Goal: Task Accomplishment & Management: Manage account settings

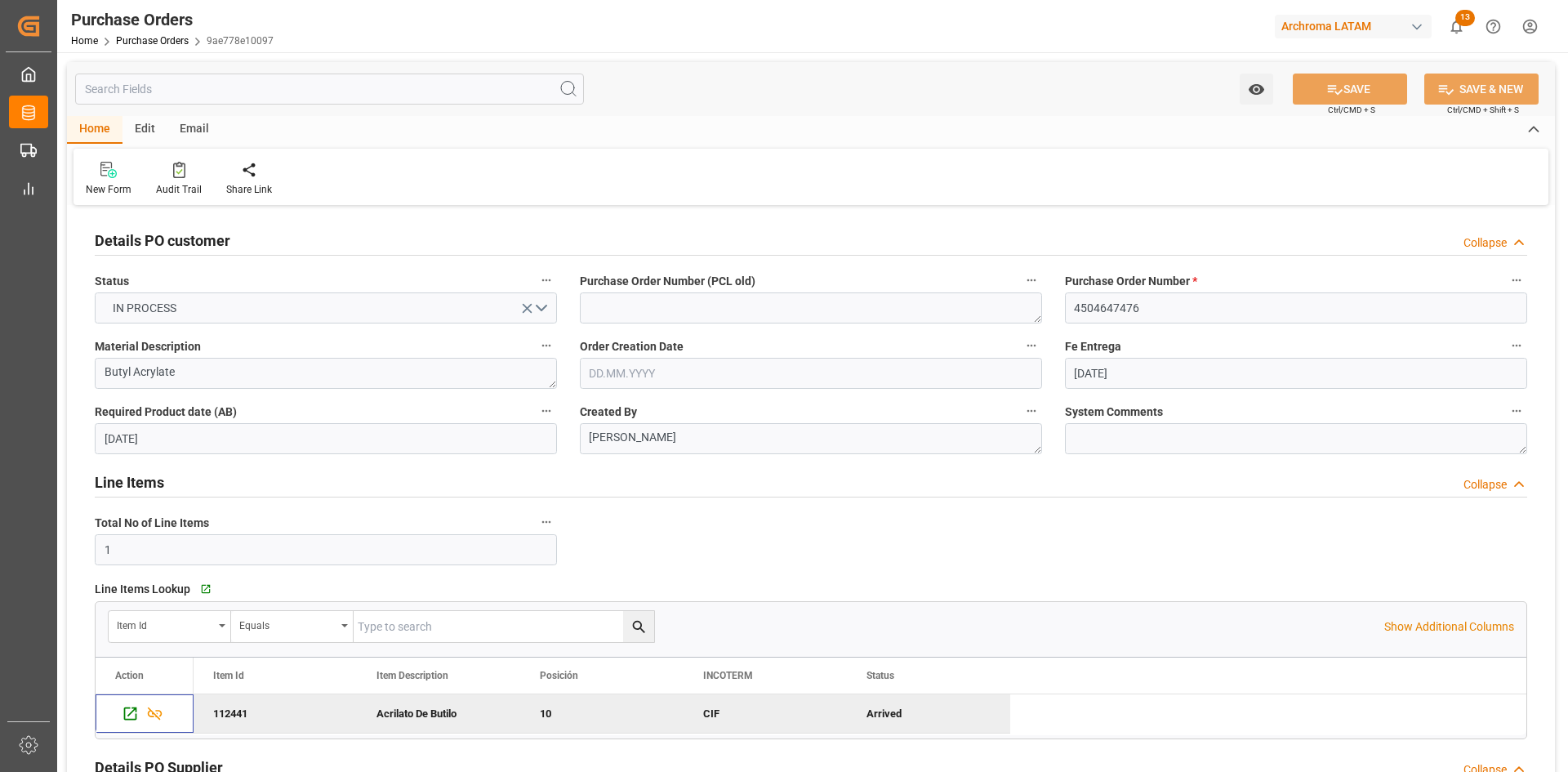
scroll to position [408, 0]
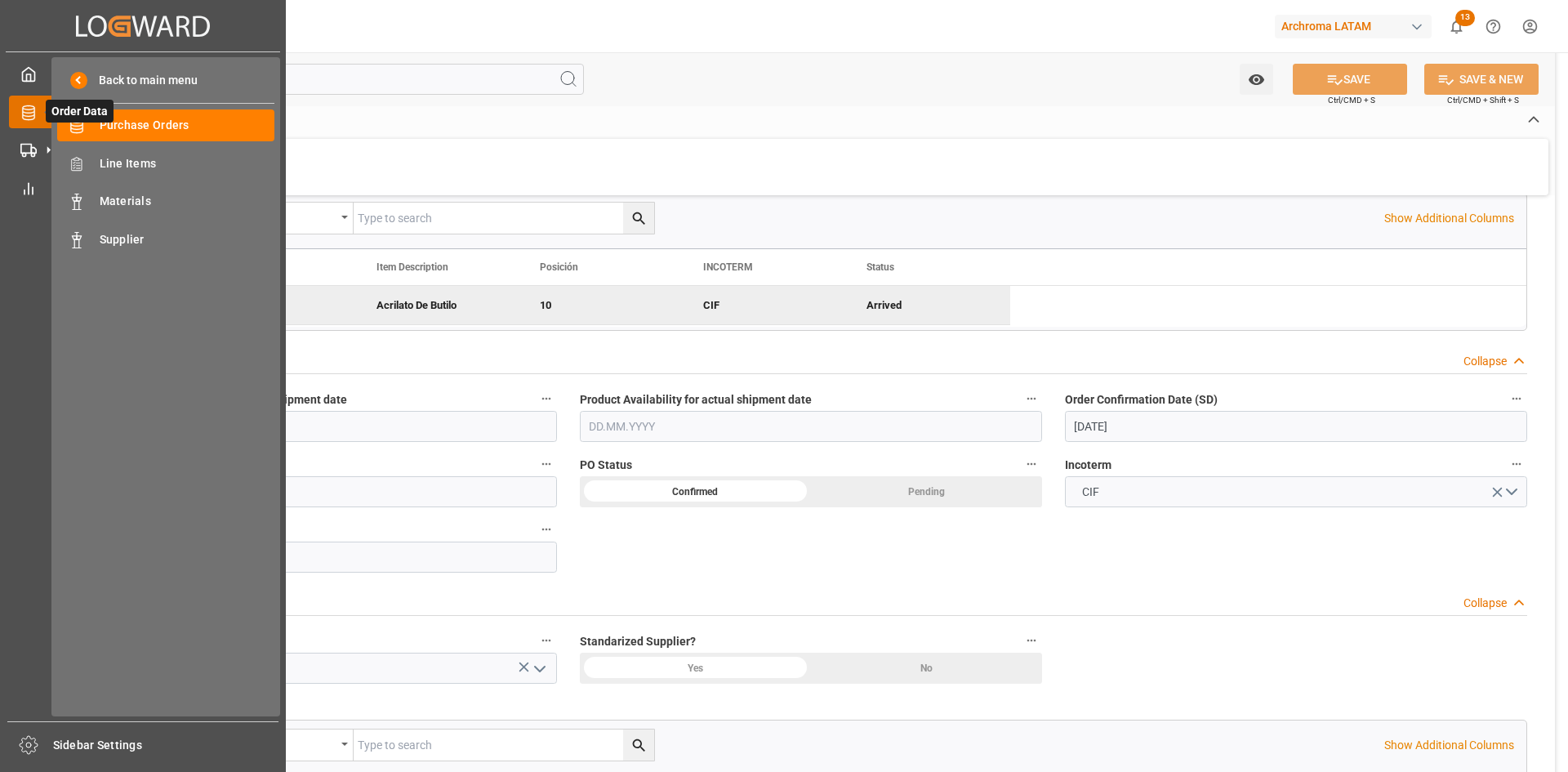
click at [39, 112] on icon at bounding box center [48, 111] width 34 height 34
click at [38, 154] on div "Track Track" at bounding box center [142, 150] width 268 height 32
click at [36, 112] on icon at bounding box center [28, 112] width 16 height 16
click at [35, 144] on icon at bounding box center [28, 150] width 16 height 16
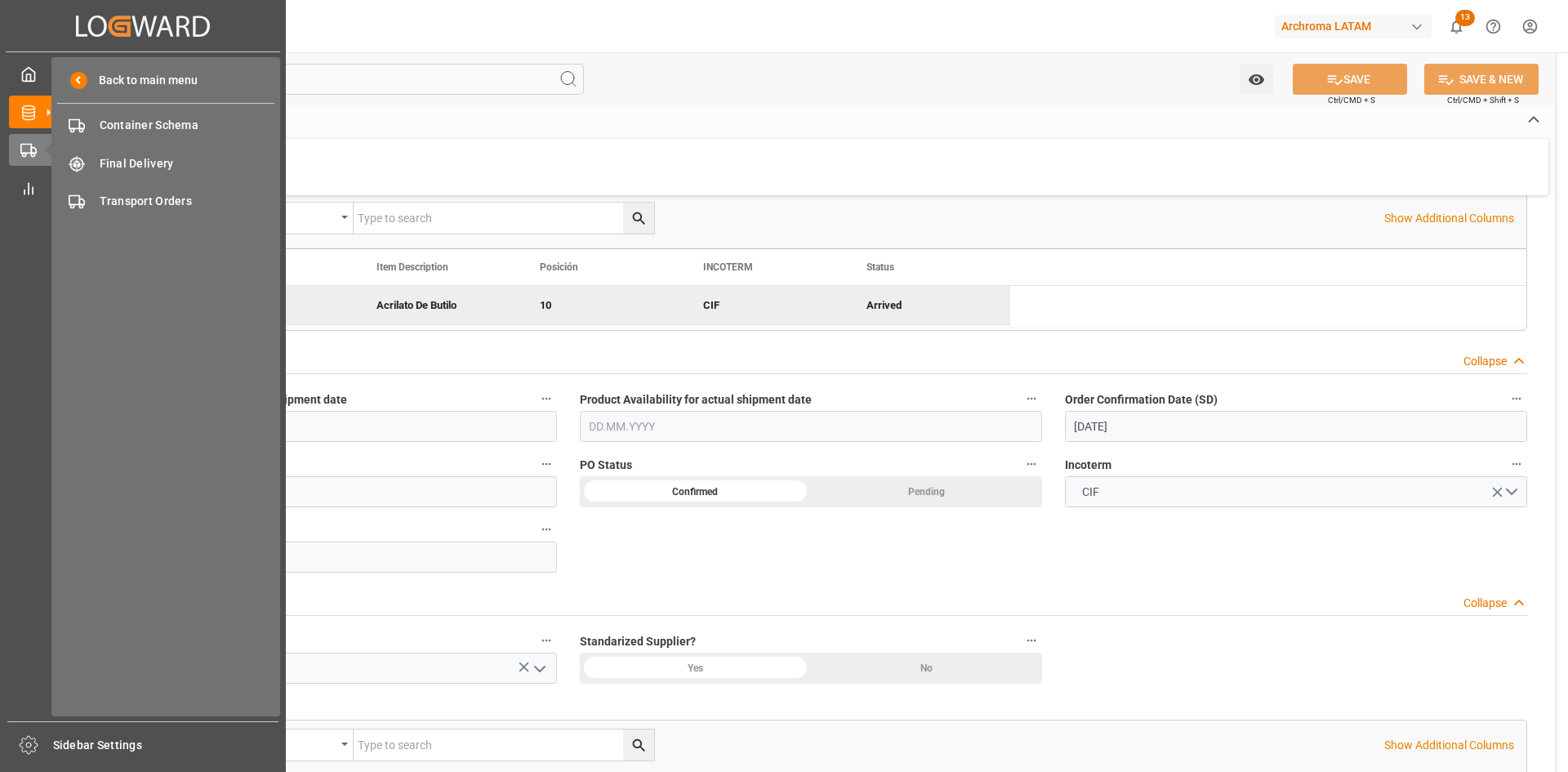
click at [136, 142] on div "Back to main menu Container Schema Container Schema Final Delivery Final Delive…" at bounding box center [165, 387] width 229 height 659
click at [128, 125] on span "Container Schema" at bounding box center [187, 125] width 176 height 17
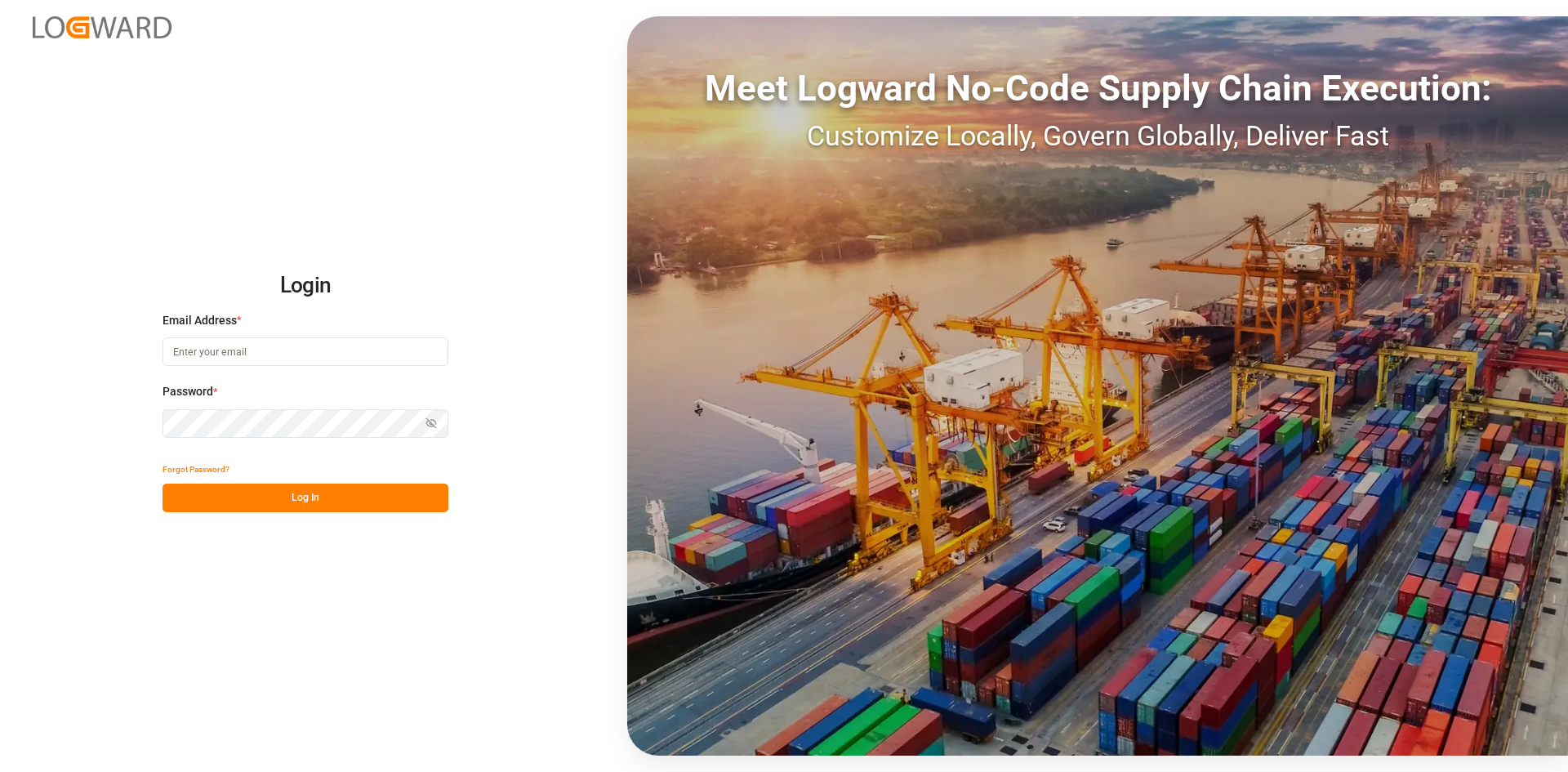
type input "[PERSON_NAME][EMAIL_ADDRESS][PERSON_NAME][DOMAIN_NAME]"
click at [304, 494] on button "Log In" at bounding box center [306, 497] width 286 height 28
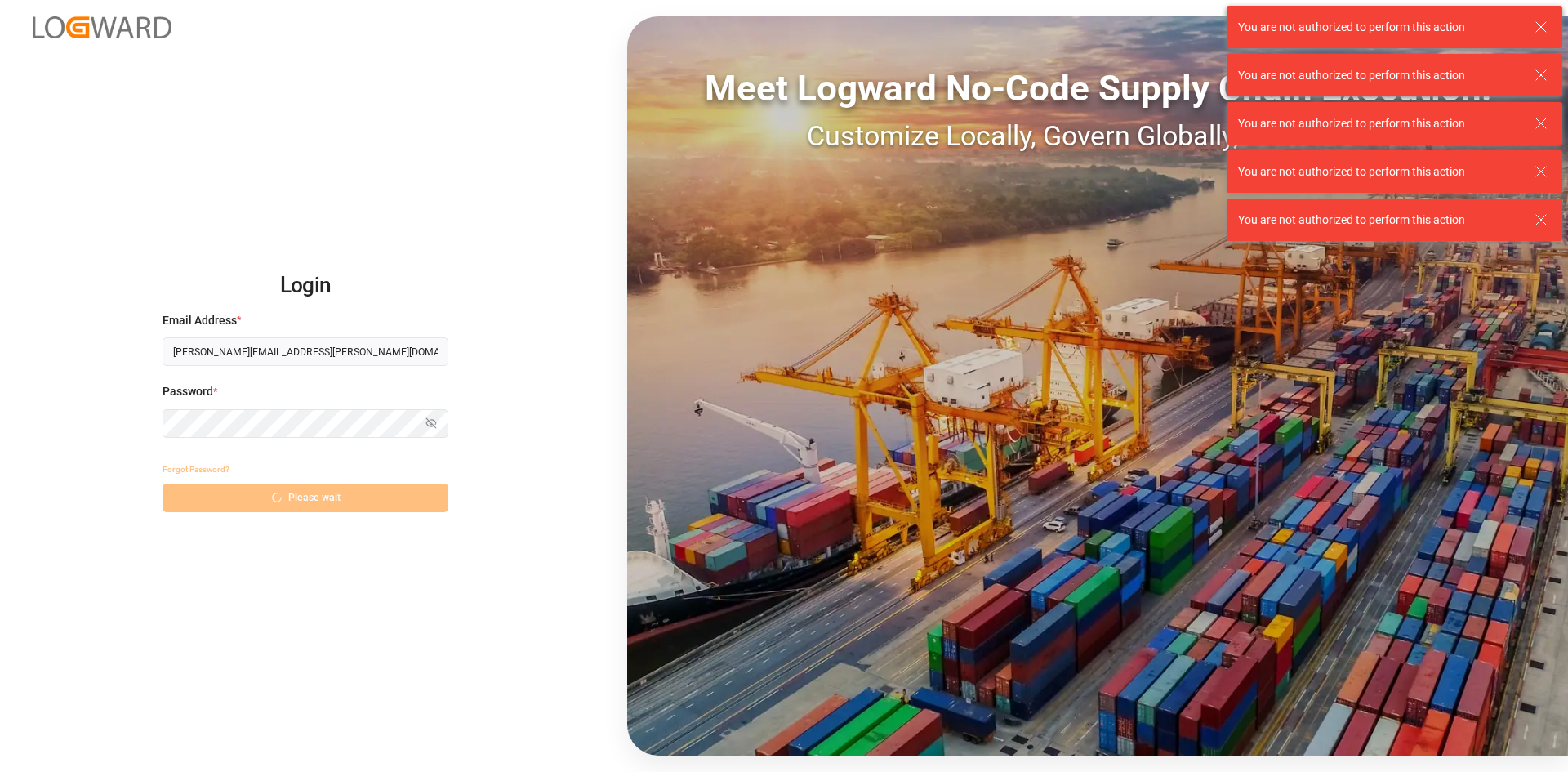
click at [278, 487] on div "Forgot Password? Please wait" at bounding box center [306, 483] width 286 height 57
